Goal: Navigation & Orientation: Find specific page/section

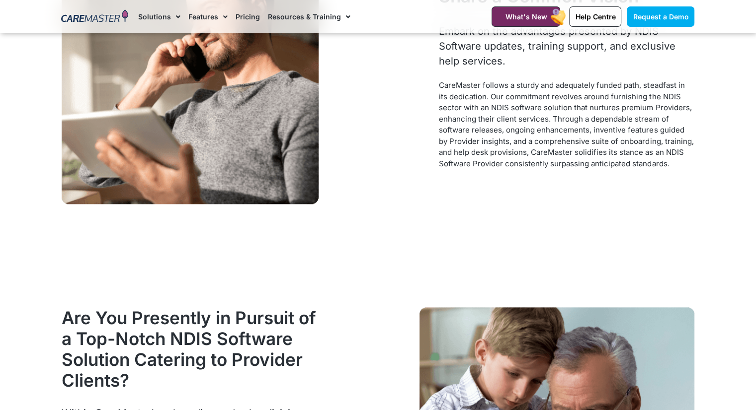
scroll to position [867, 0]
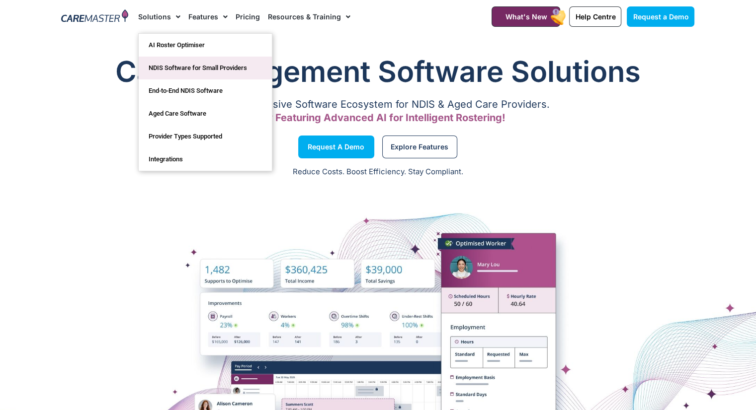
click at [172, 68] on link "NDIS Software for Small Providers" at bounding box center [205, 68] width 133 height 23
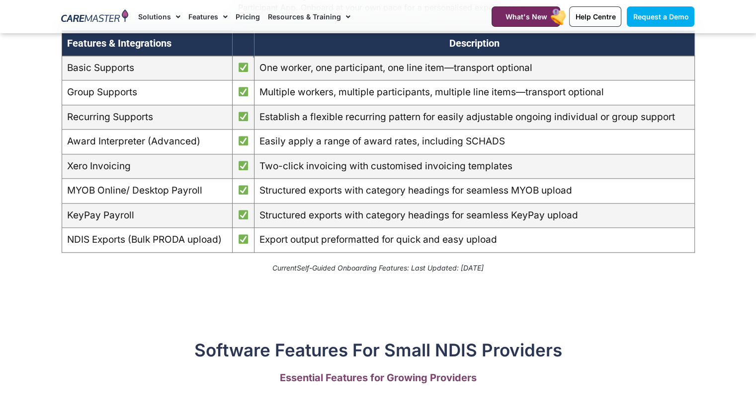
scroll to position [994, 0]
